Goal: Transaction & Acquisition: Purchase product/service

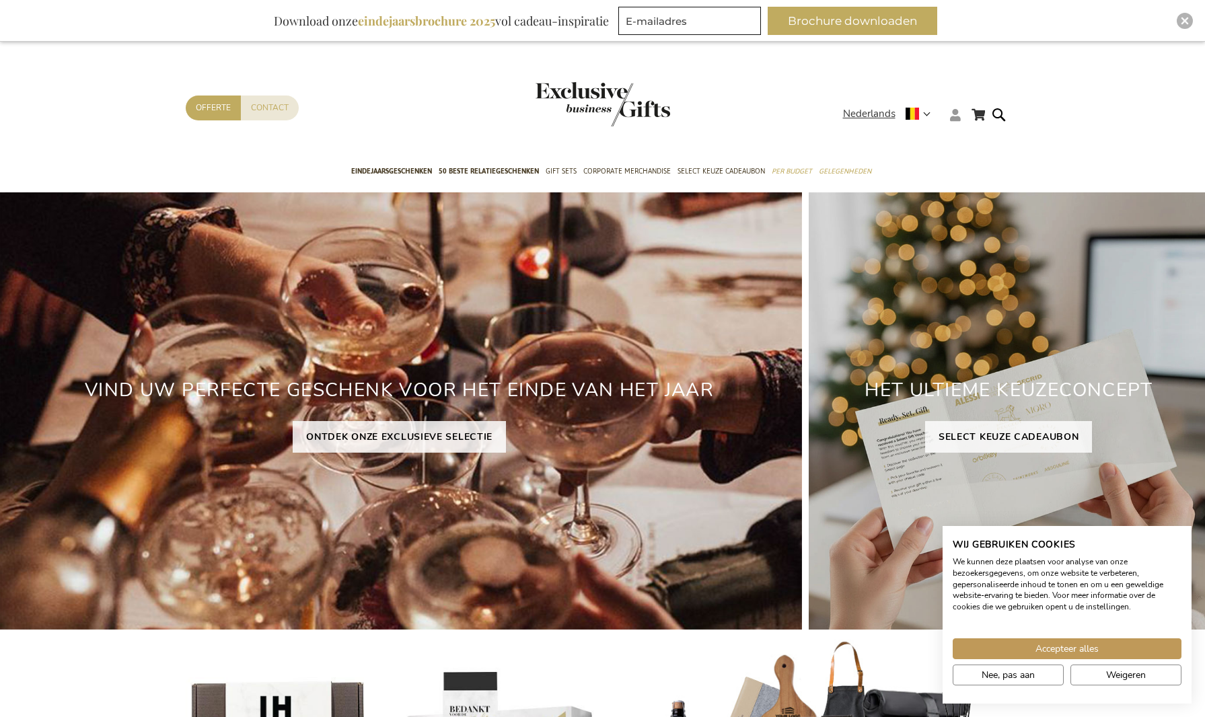
click at [959, 113] on icon at bounding box center [955, 115] width 11 height 12
click at [968, 136] on link "Login" at bounding box center [963, 142] width 25 height 13
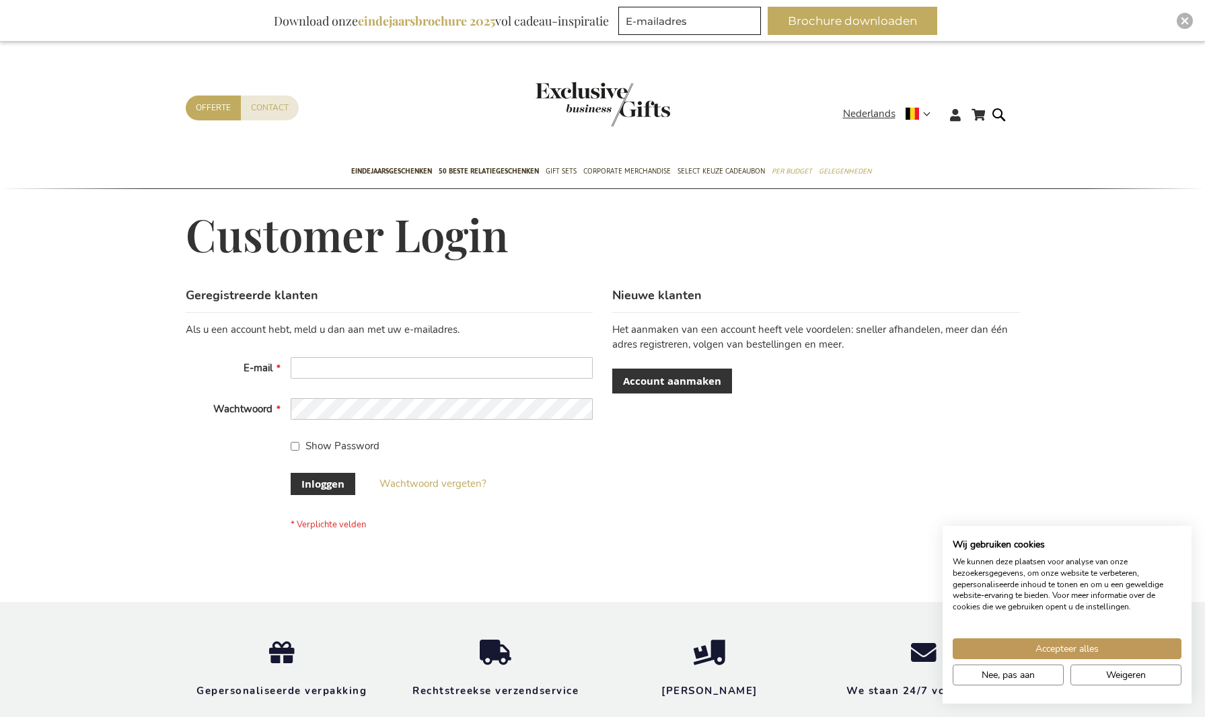
click at [832, 431] on div "Geregistreerde klanten Als u een account hebt, meld u dan aan met uw e-mailadre…" at bounding box center [603, 430] width 834 height 287
click at [493, 367] on input "E-mail" at bounding box center [442, 368] width 302 height 22
type input "[PERSON_NAME][EMAIL_ADDRESS][DOMAIN_NAME]"
click at [294, 442] on input "Show Password" at bounding box center [295, 446] width 9 height 9
checkbox input "true"
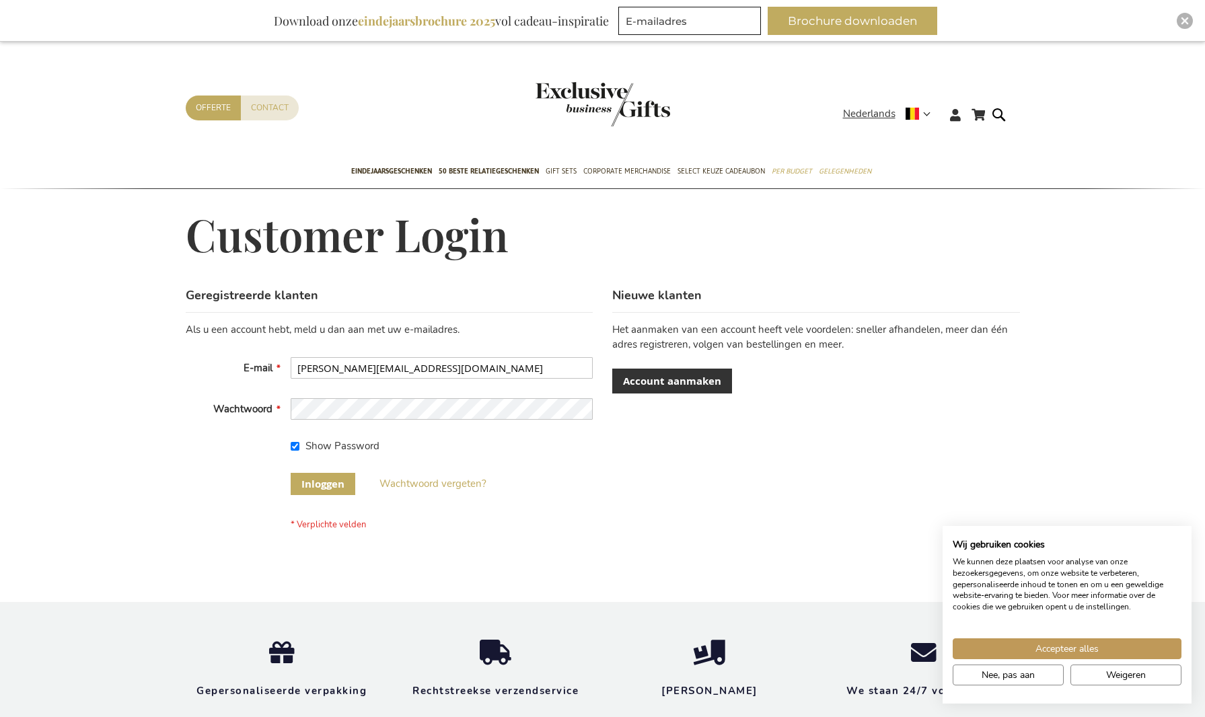
click at [324, 480] on span "Inloggen" at bounding box center [322, 484] width 43 height 14
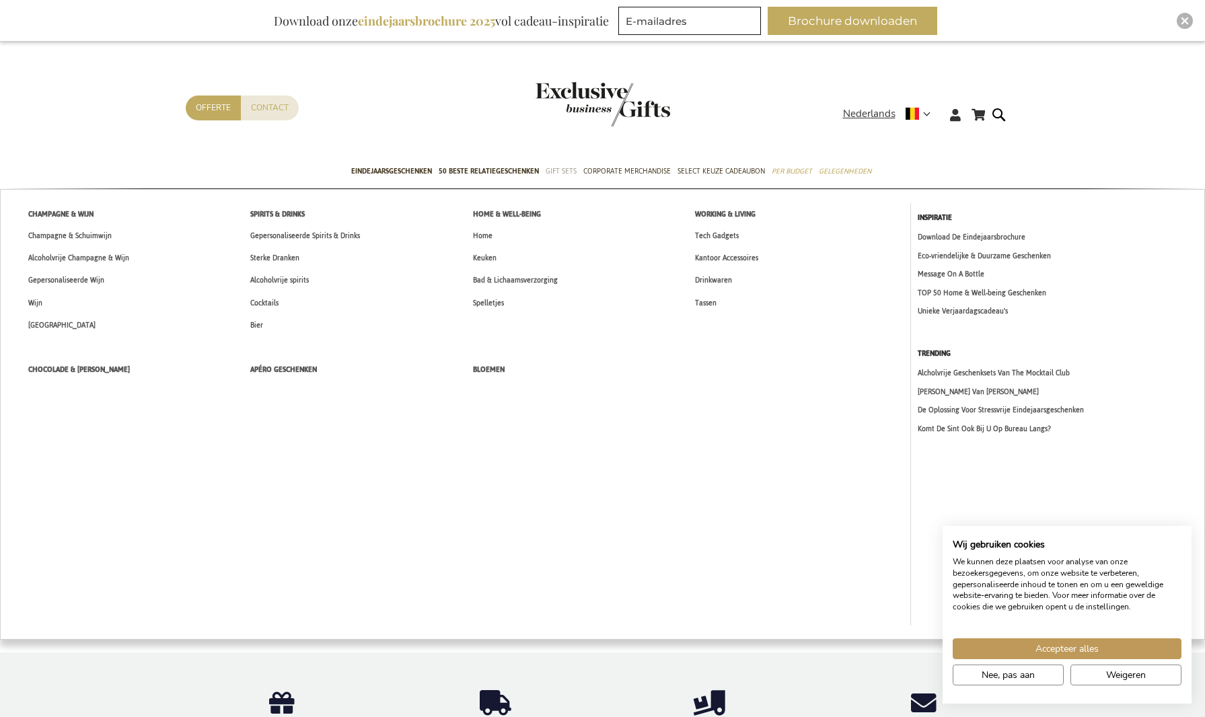
type input "[PERSON_NAME][EMAIL_ADDRESS][DOMAIN_NAME]"
click at [559, 172] on span "Gift Sets" at bounding box center [561, 171] width 31 height 14
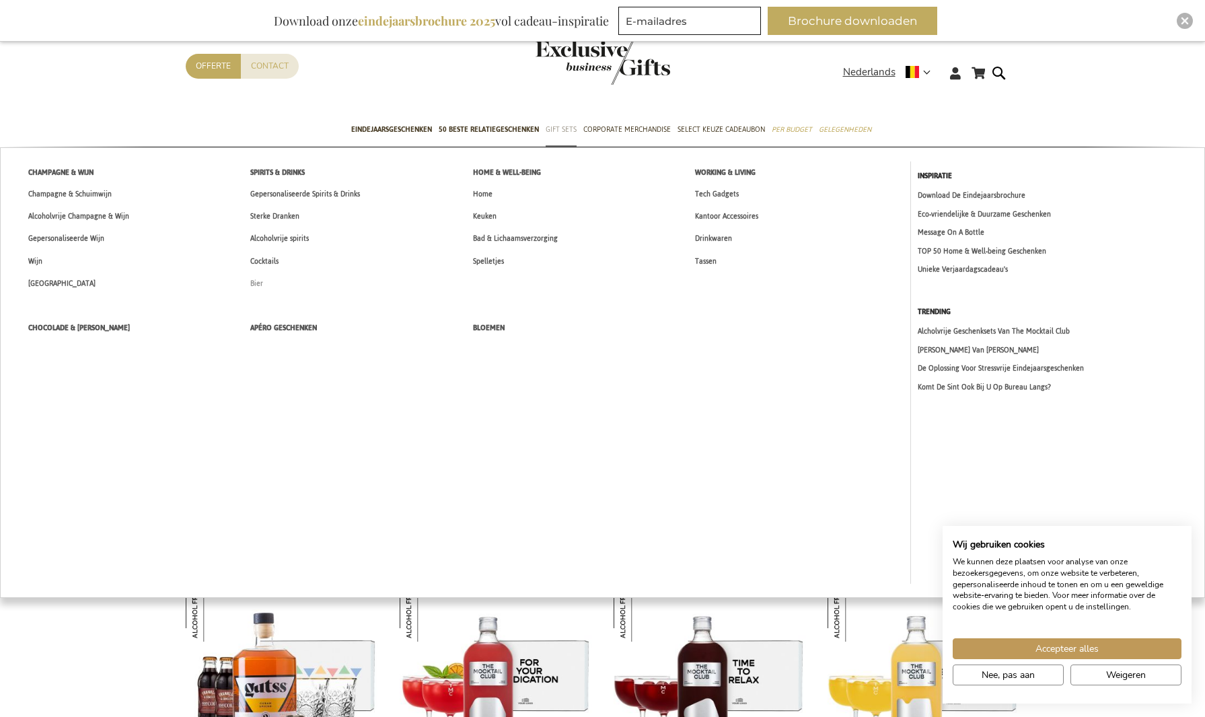
type input "[PERSON_NAME][EMAIL_ADDRESS][DOMAIN_NAME]"
click at [258, 282] on span "Bier" at bounding box center [256, 284] width 13 height 14
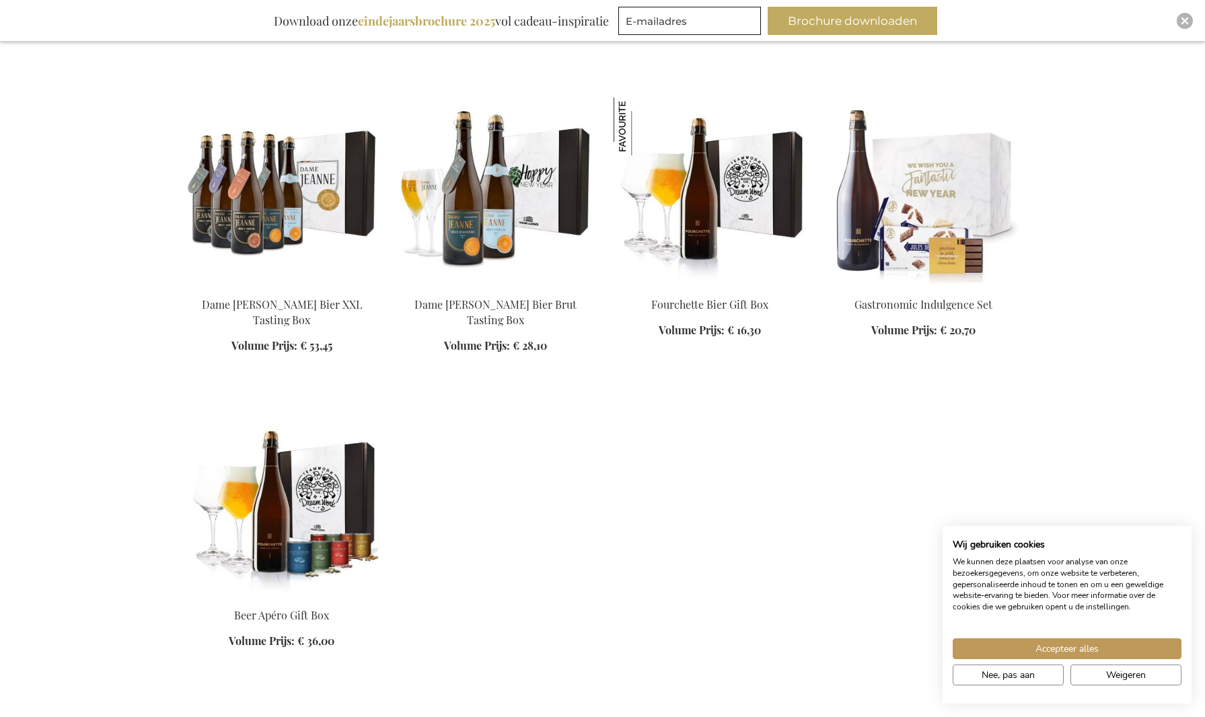
scroll to position [1731, 0]
type input "[PERSON_NAME][EMAIL_ADDRESS][DOMAIN_NAME]"
click at [357, 479] on img at bounding box center [282, 502] width 192 height 188
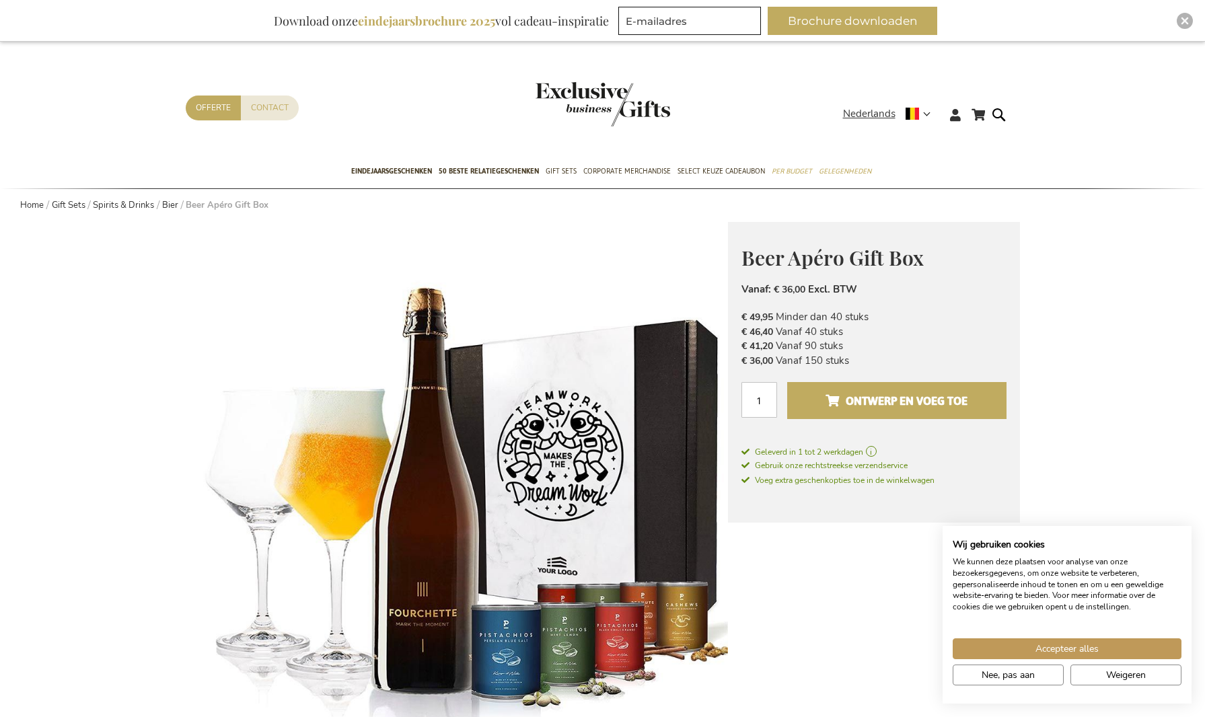
type input "[PERSON_NAME][EMAIL_ADDRESS][DOMAIN_NAME]"
click at [927, 410] on span "Ontwerp en voeg toe" at bounding box center [897, 401] width 142 height 22
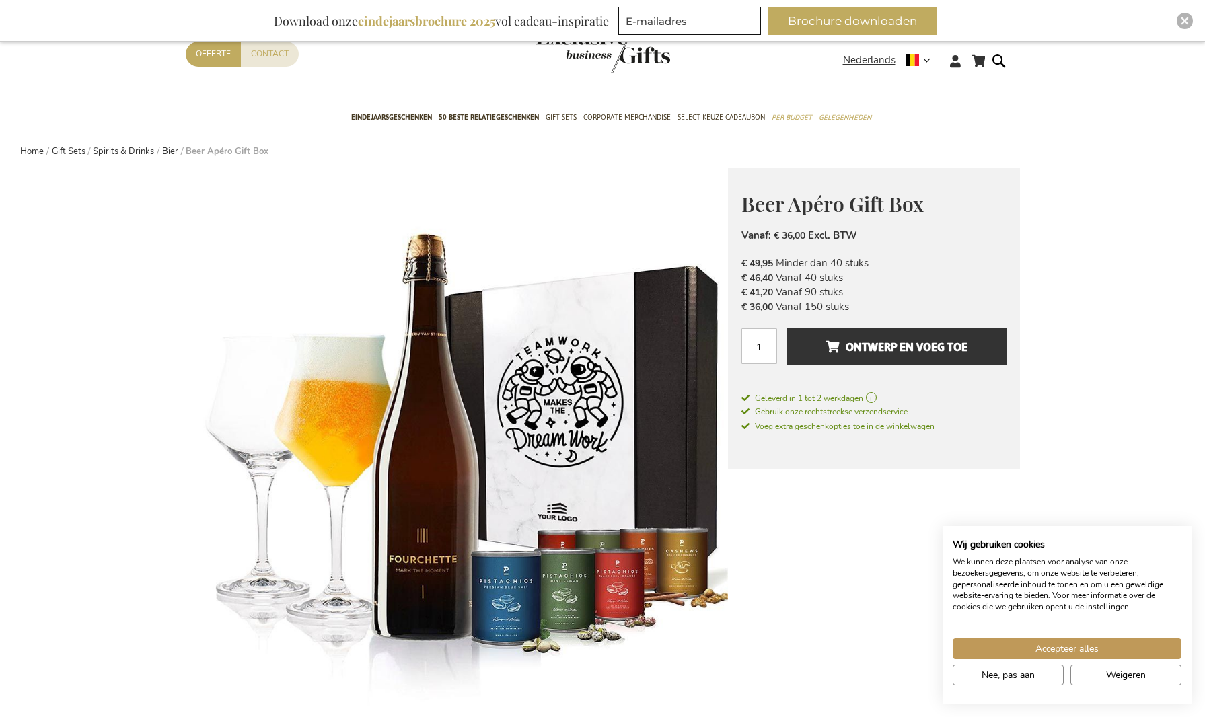
scroll to position [59, 0]
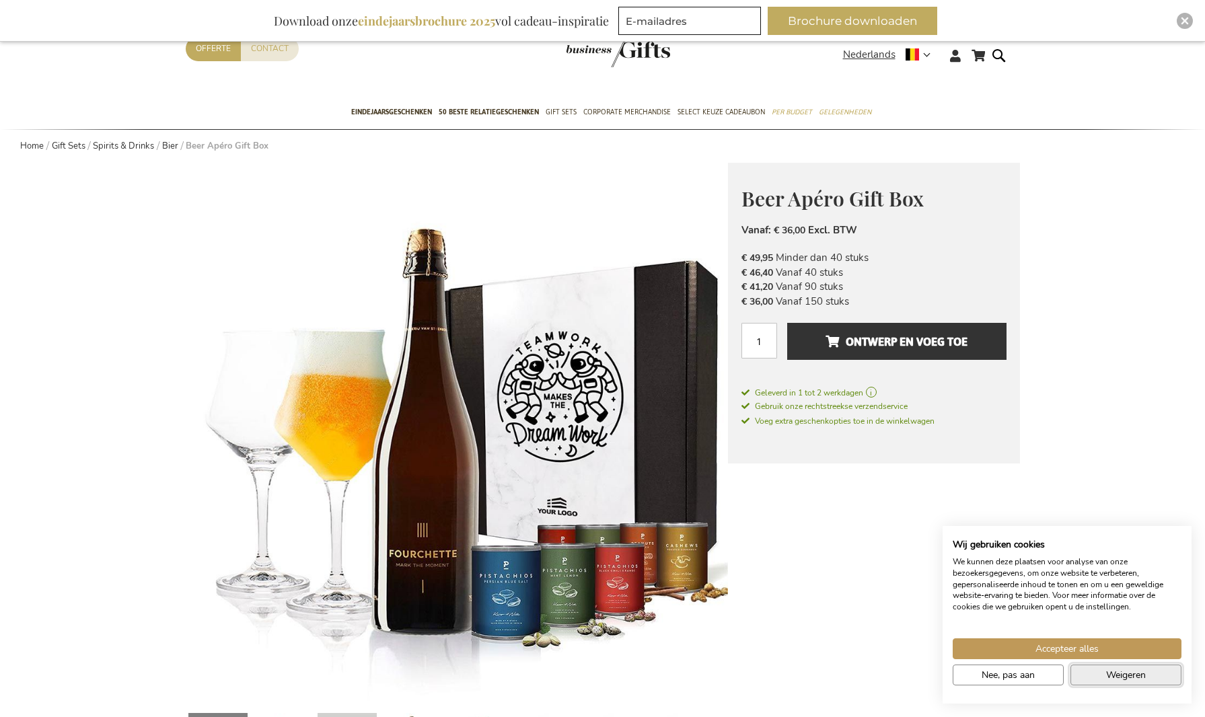
click at [1120, 680] on span "Weigeren" at bounding box center [1126, 675] width 40 height 14
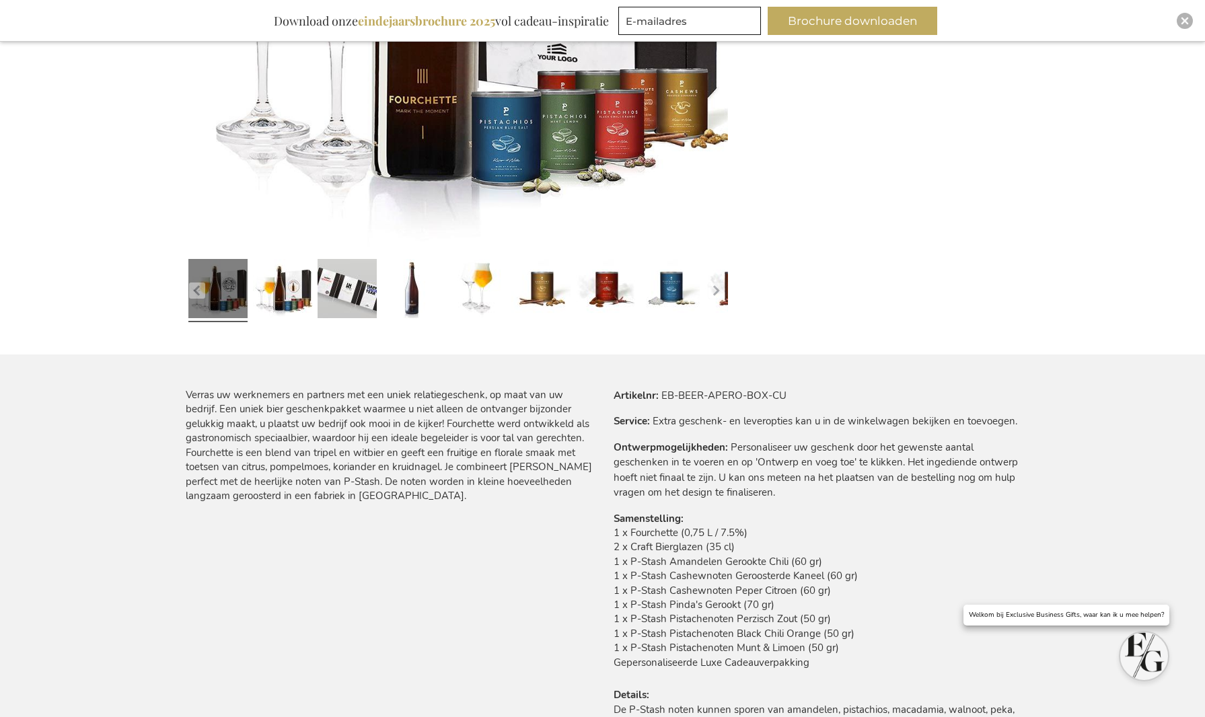
scroll to position [0, 0]
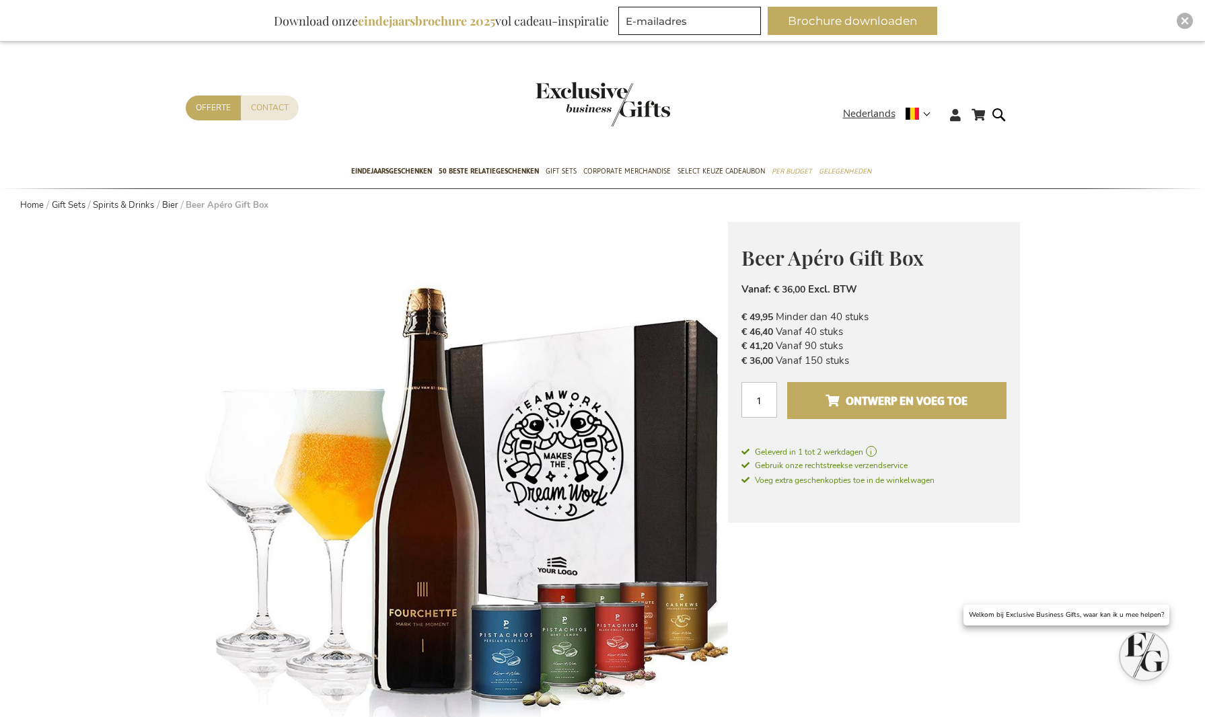
click at [869, 406] on span "Ontwerp en voeg toe" at bounding box center [897, 401] width 142 height 22
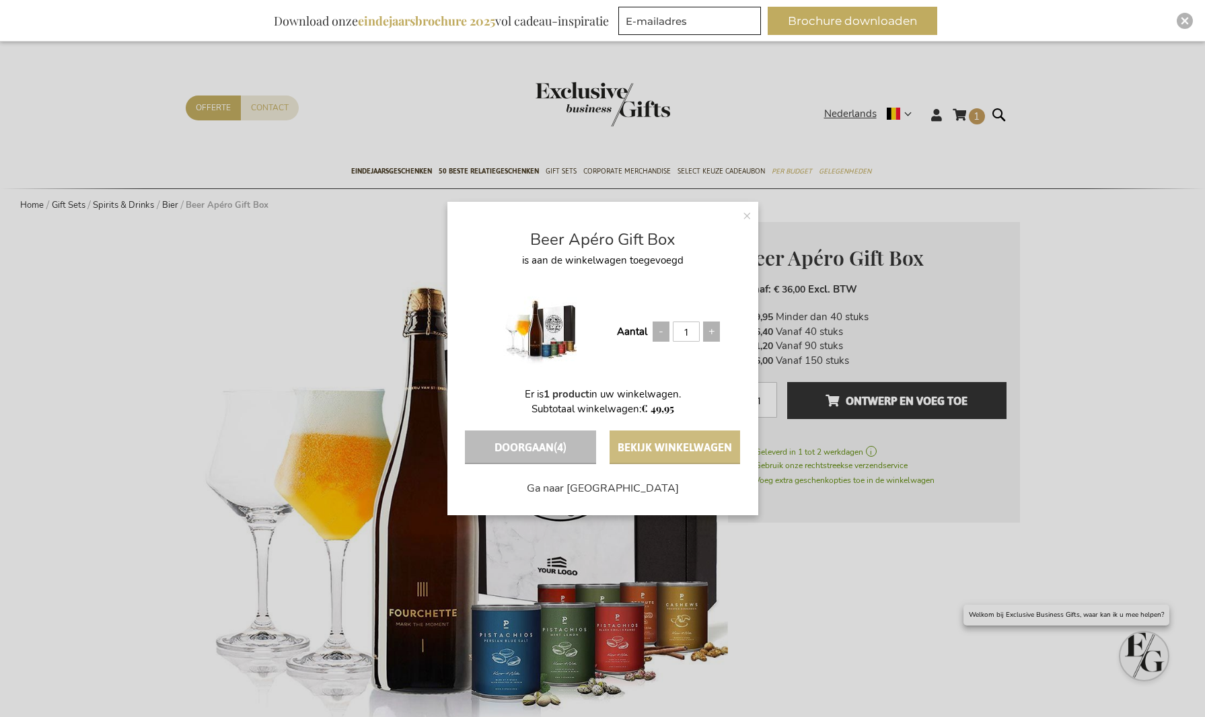
click at [722, 445] on button "Bekijk winkelwagen" at bounding box center [675, 448] width 131 height 34
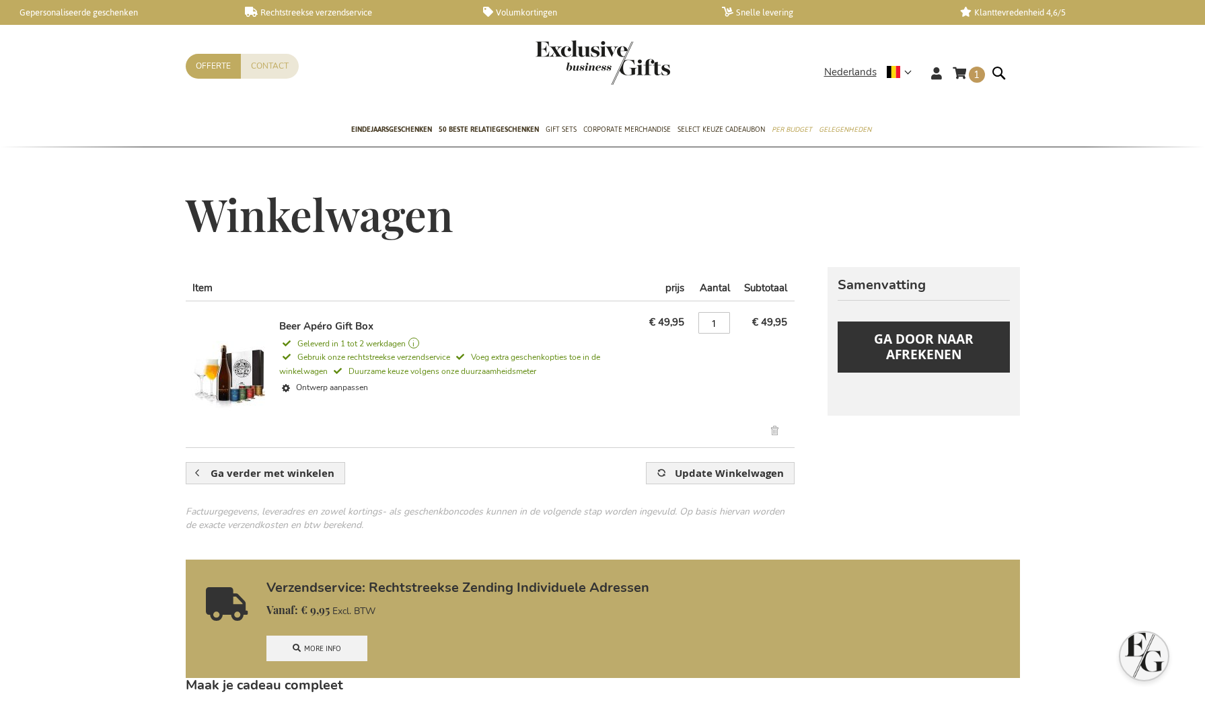
type input "[PERSON_NAME][EMAIL_ADDRESS][DOMAIN_NAME]"
click at [233, 367] on img at bounding box center [228, 374] width 74 height 108
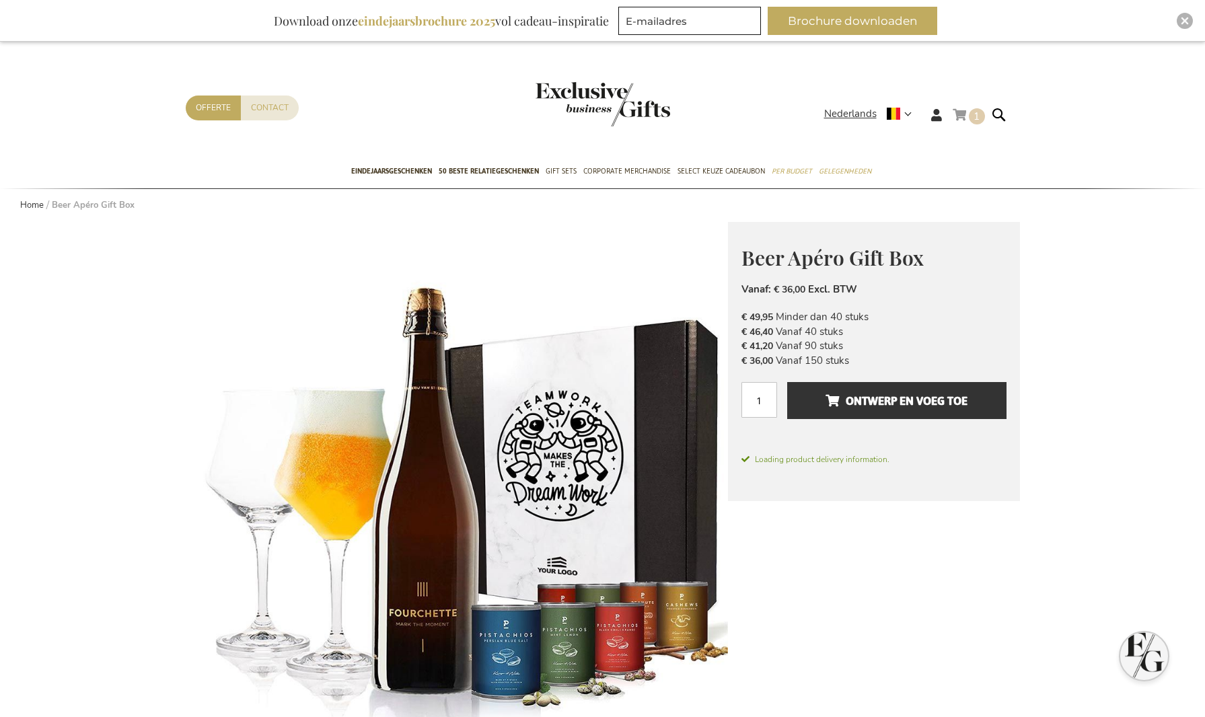
type input "[PERSON_NAME][EMAIL_ADDRESS][DOMAIN_NAME]"
click at [957, 118] on link "Winkelwagen 1 1 items" at bounding box center [969, 117] width 32 height 22
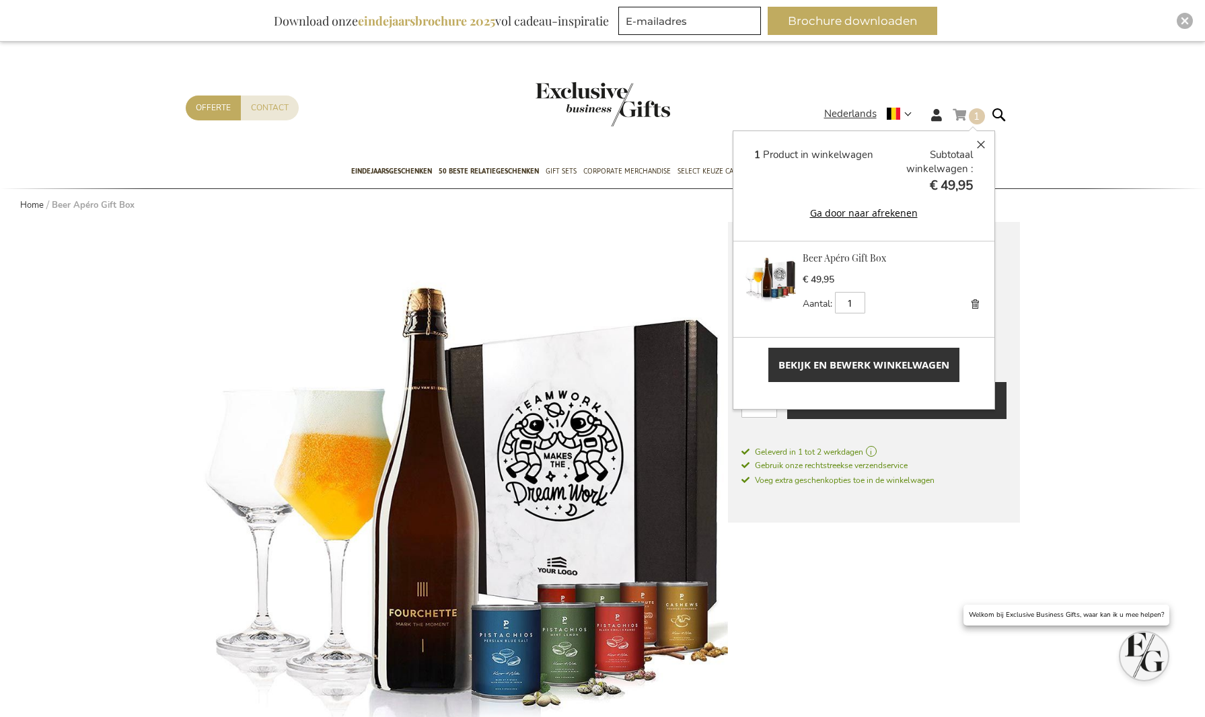
click at [967, 301] on link "Verwijder" at bounding box center [975, 304] width 19 height 19
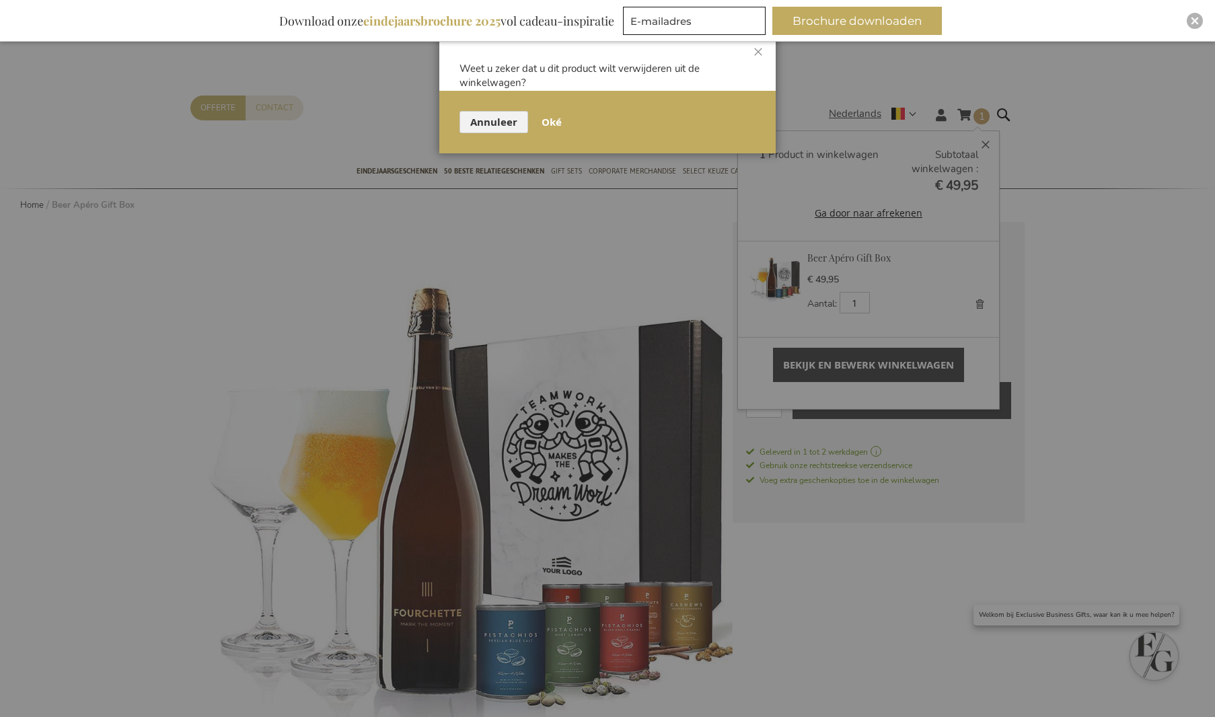
click at [542, 116] on span "Oké" at bounding box center [552, 122] width 20 height 14
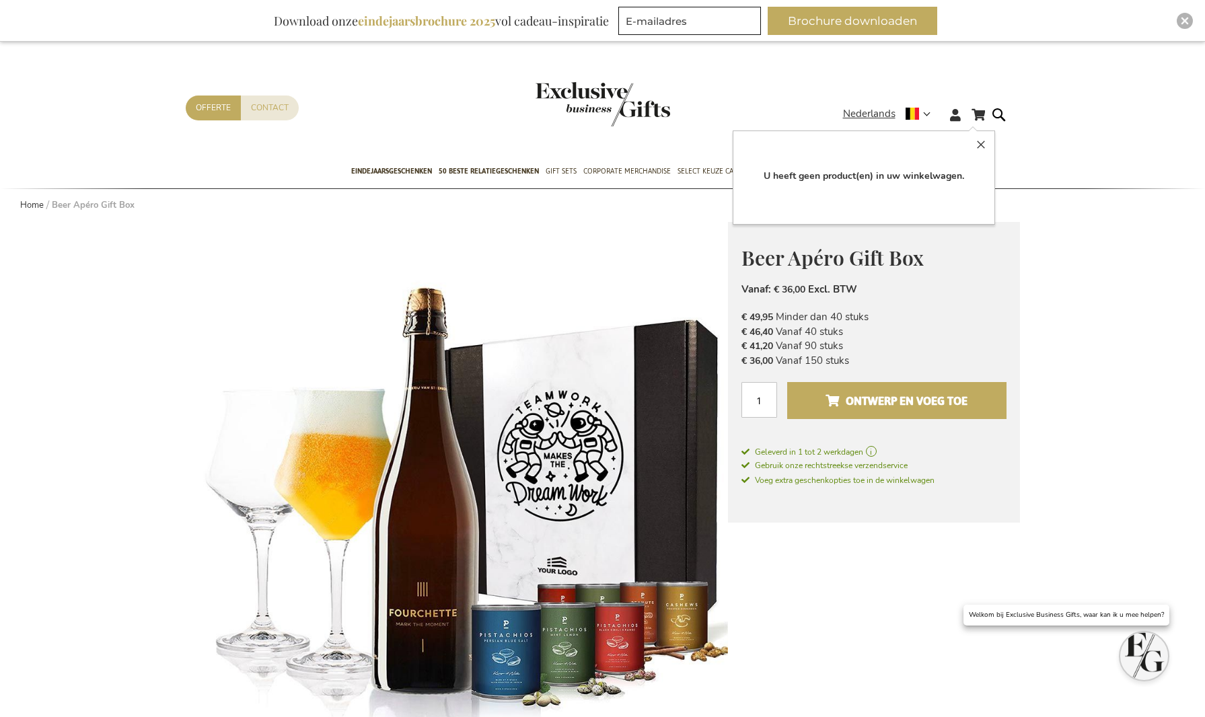
click at [892, 396] on span "Ontwerp en voeg toe" at bounding box center [897, 401] width 142 height 22
